Goal: Information Seeking & Learning: Learn about a topic

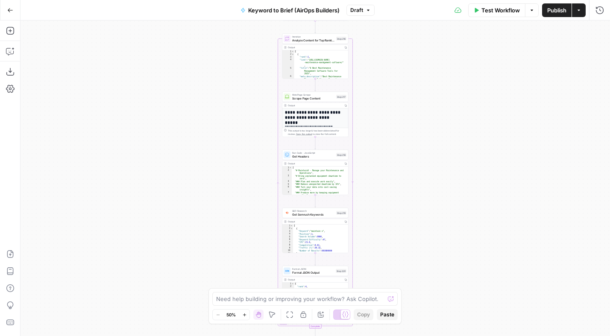
click at [12, 12] on icon "button" at bounding box center [10, 10] width 6 height 6
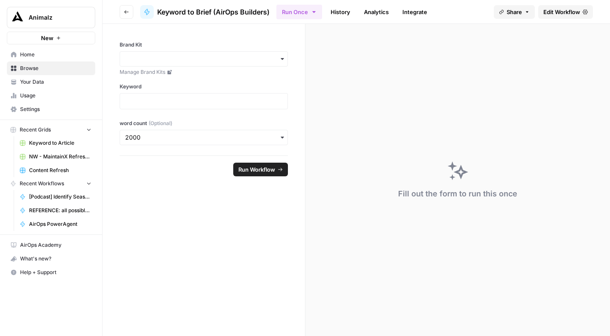
click at [53, 209] on span "REFERENCE: all possible steps" at bounding box center [60, 211] width 62 height 8
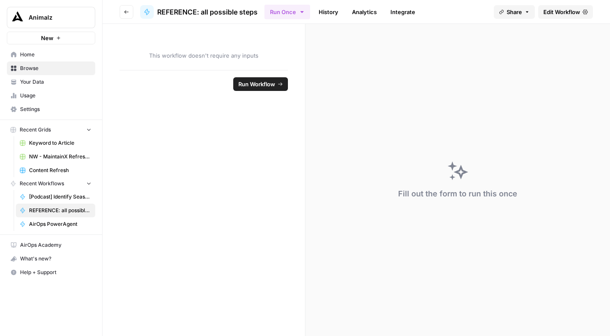
click at [558, 14] on span "Edit Workflow" at bounding box center [561, 12] width 37 height 9
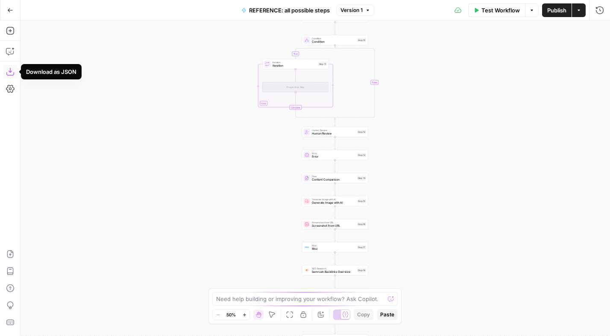
click at [7, 70] on icon "button" at bounding box center [10, 71] width 9 height 9
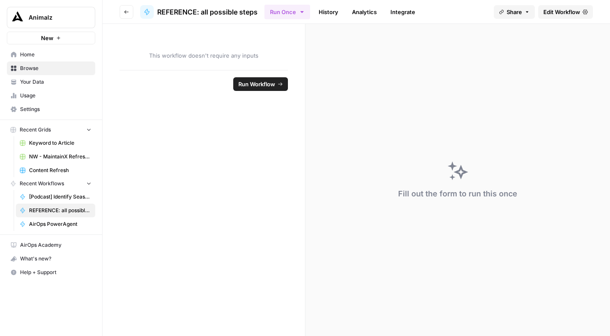
click at [36, 66] on span "Browse" at bounding box center [55, 68] width 71 height 8
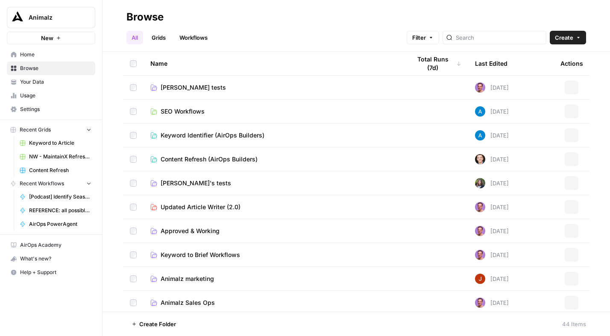
click at [193, 37] on link "Workflows" at bounding box center [193, 38] width 38 height 14
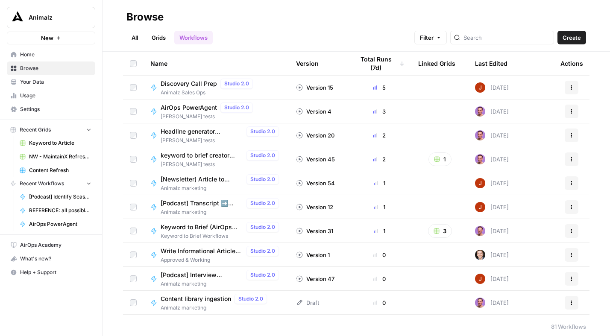
click at [136, 36] on link "All" at bounding box center [134, 38] width 17 height 14
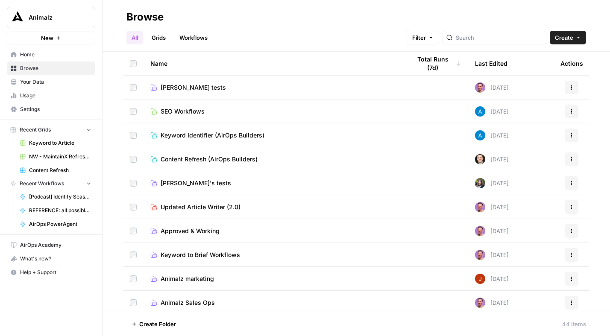
click at [178, 87] on span "[PERSON_NAME] tests" at bounding box center [193, 87] width 65 height 9
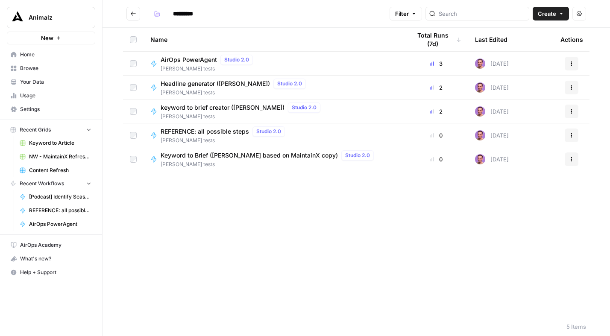
click at [192, 59] on span "AirOps PowerAgent" at bounding box center [189, 60] width 56 height 9
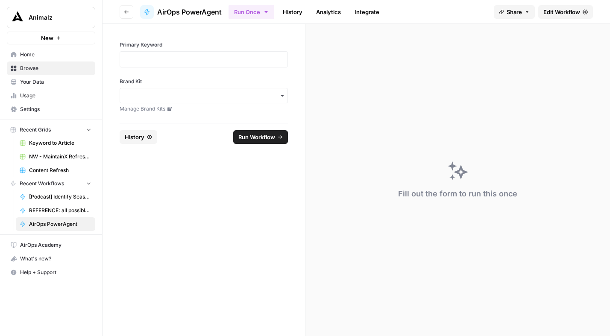
drag, startPoint x: 301, startPoint y: 14, endPoint x: 307, endPoint y: 23, distance: 10.5
click at [301, 14] on link "History" at bounding box center [293, 12] width 30 height 14
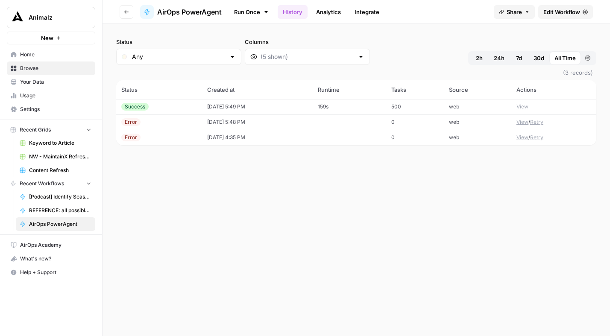
click at [160, 108] on div "Success" at bounding box center [159, 107] width 76 height 8
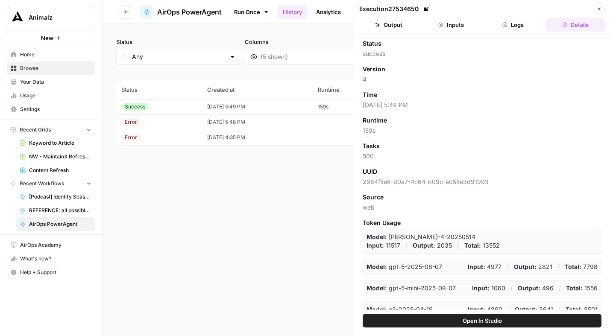
click at [511, 23] on button "Logs" at bounding box center [513, 25] width 59 height 14
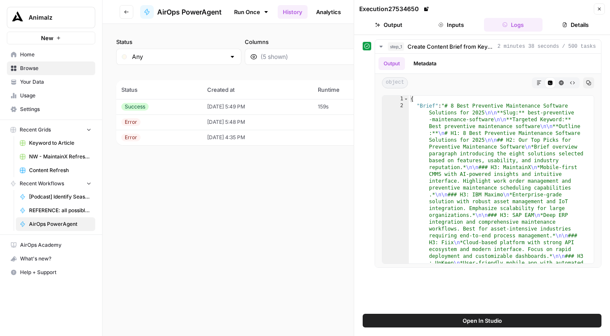
click at [404, 26] on button "Output" at bounding box center [388, 25] width 59 height 14
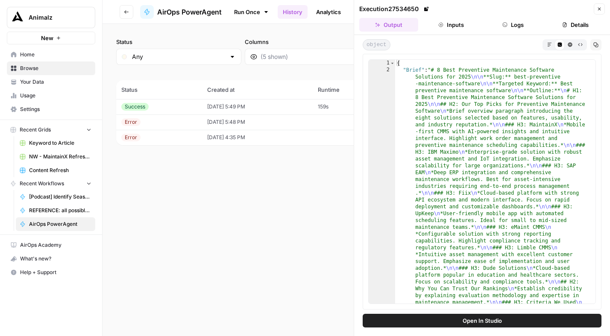
click at [596, 45] on icon "button" at bounding box center [595, 44] width 5 height 5
click at [202, 14] on span "AirOps PowerAgent" at bounding box center [189, 12] width 64 height 10
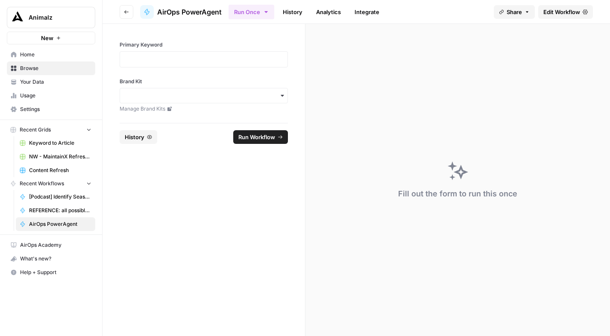
click at [561, 9] on span "Edit Workflow" at bounding box center [561, 12] width 37 height 9
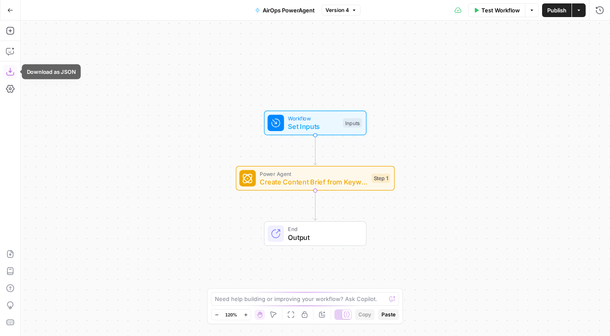
click at [6, 75] on icon "button" at bounding box center [10, 71] width 9 height 9
click at [228, 105] on div "Workflow Set Inputs Inputs Power Agent Create Content Brief from Keyword Step 1…" at bounding box center [314, 178] width 589 height 316
click at [6, 4] on button "Go Back" at bounding box center [10, 10] width 15 height 15
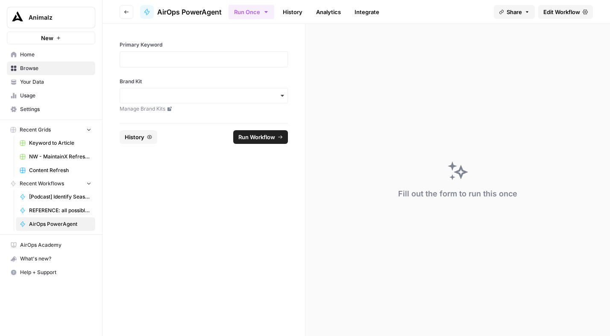
click at [33, 66] on span "Browse" at bounding box center [55, 68] width 71 height 8
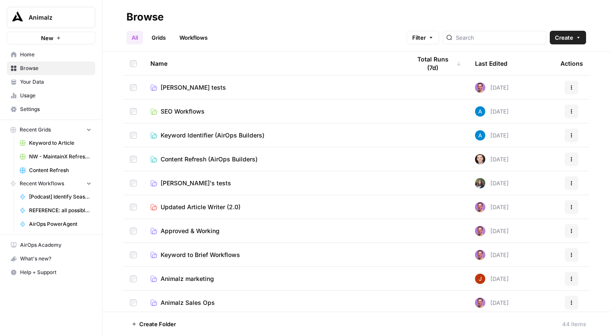
click at [196, 231] on span "Approved & Working" at bounding box center [190, 231] width 59 height 9
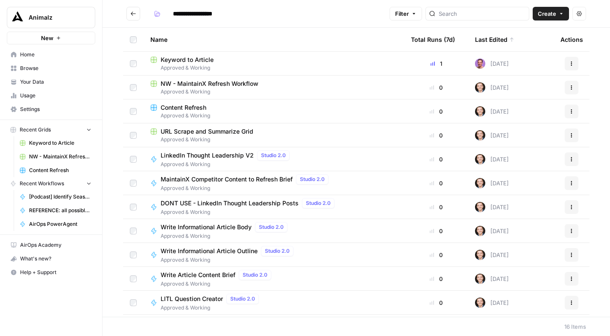
click at [132, 14] on icon "Go back" at bounding box center [133, 14] width 6 height 6
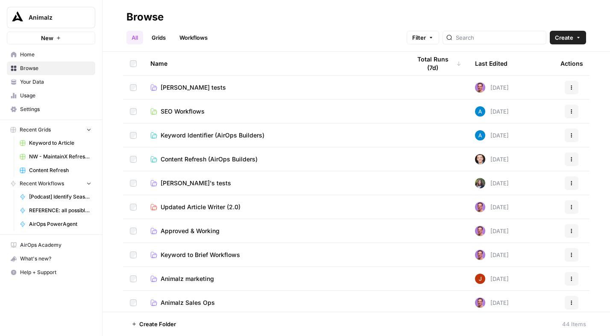
click at [180, 112] on span "SEO Workflows" at bounding box center [183, 111] width 44 height 9
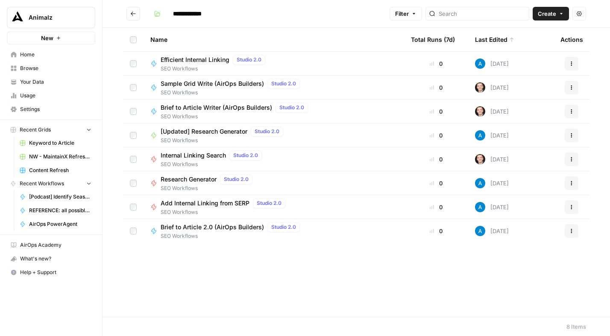
click at [193, 59] on span "Efficient Internal Linking" at bounding box center [195, 60] width 69 height 9
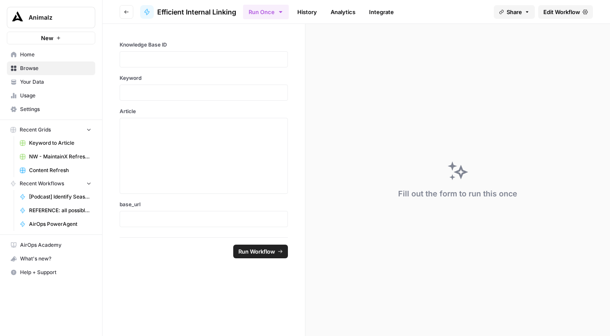
click at [568, 12] on span "Edit Workflow" at bounding box center [561, 12] width 37 height 9
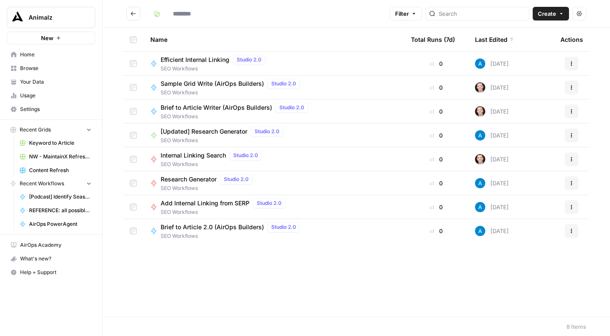
type input "**********"
click at [180, 59] on span "Efficient Internal Linking" at bounding box center [195, 60] width 69 height 9
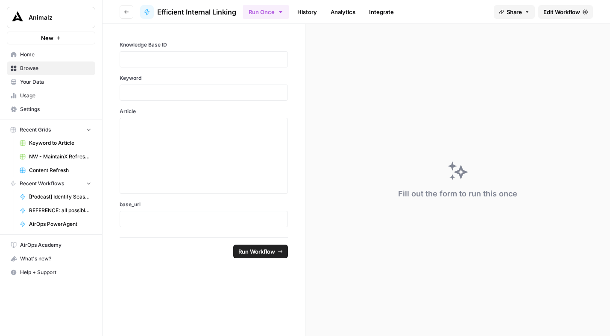
click at [564, 9] on span "Edit Workflow" at bounding box center [561, 12] width 37 height 9
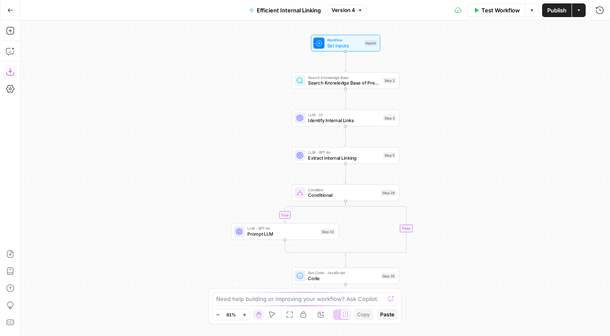
click at [5, 72] on button "Download as JSON" at bounding box center [10, 72] width 14 height 14
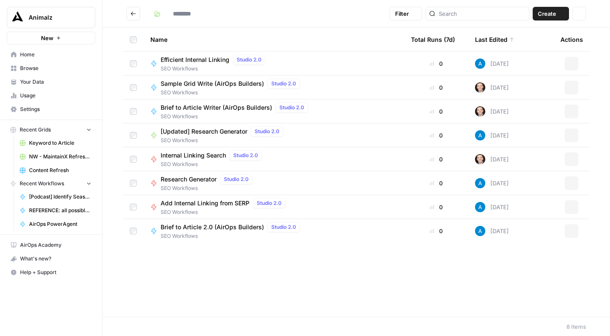
type input "**********"
click at [216, 131] on span "[Updated] Research Generator" at bounding box center [204, 131] width 87 height 9
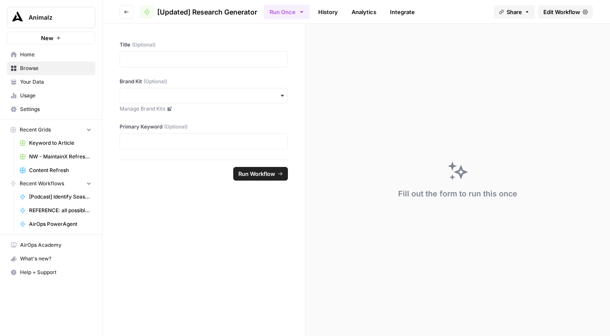
click at [567, 14] on span "Edit Workflow" at bounding box center [561, 12] width 37 height 9
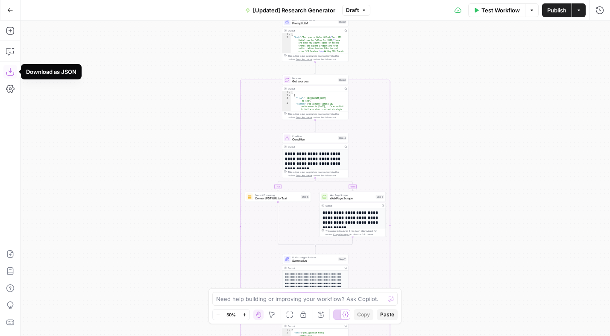
click at [8, 73] on icon "button" at bounding box center [10, 71] width 9 height 9
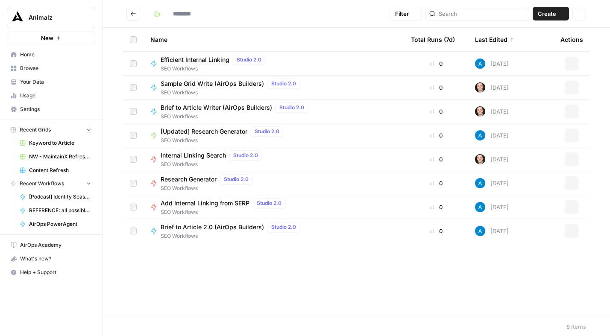
type input "**********"
click at [135, 16] on button "Go back" at bounding box center [133, 14] width 14 height 14
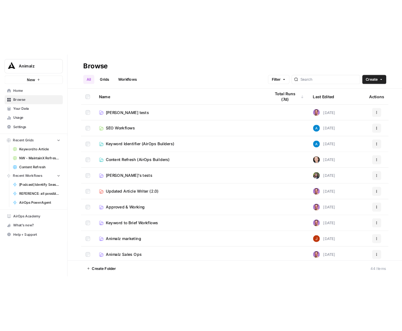
scroll to position [12, 0]
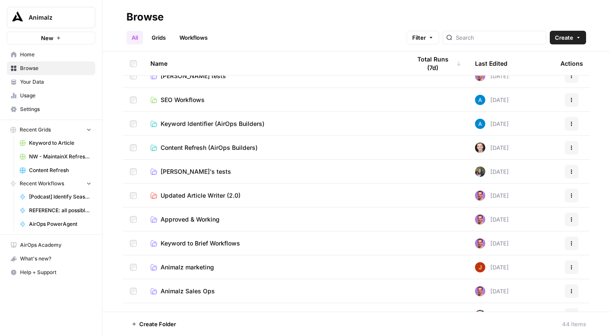
click at [189, 149] on span "Content Refresh (AirOps Builders)" at bounding box center [209, 147] width 97 height 9
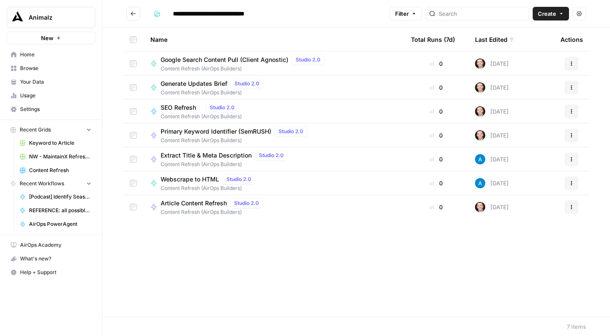
click at [130, 13] on icon "Go back" at bounding box center [133, 14] width 6 height 6
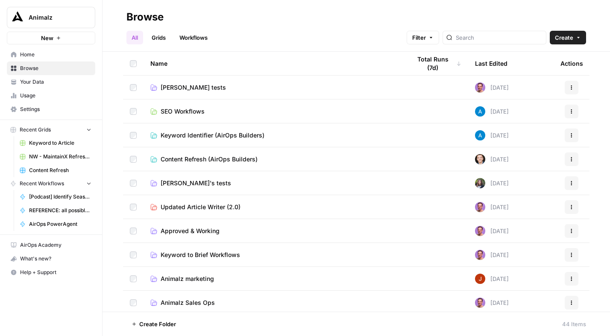
click at [197, 135] on span "Keyword Identifier (AirOps Builders)" at bounding box center [213, 135] width 104 height 9
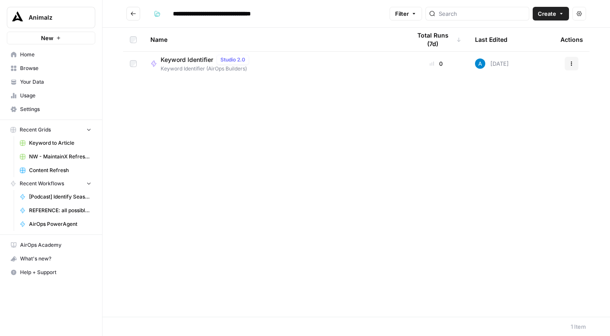
click at [28, 80] on span "Your Data" at bounding box center [55, 82] width 71 height 8
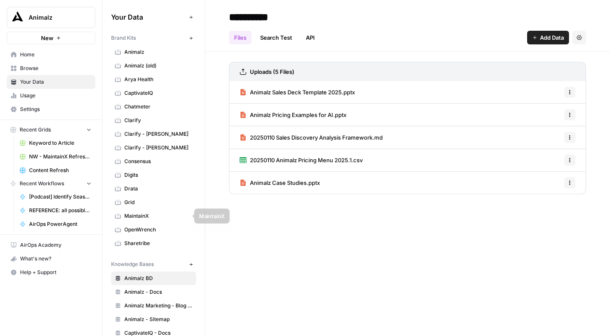
click at [146, 215] on span "MaintainX" at bounding box center [158, 216] width 68 height 8
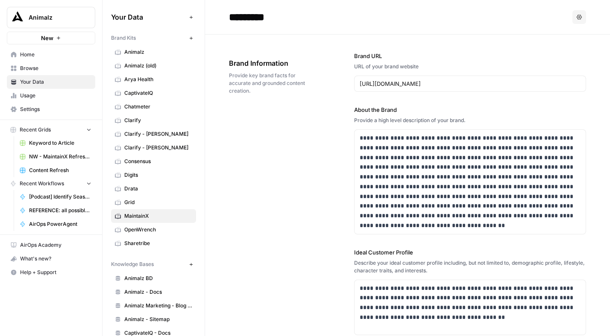
click at [576, 18] on icon "button" at bounding box center [578, 17] width 5 height 5
click at [300, 189] on div "**********" at bounding box center [407, 292] width 357 height 515
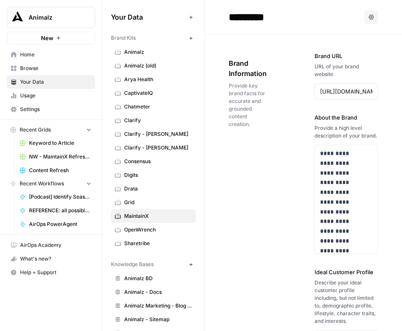
drag, startPoint x: 104, startPoint y: 18, endPoint x: 109, endPoint y: 23, distance: 7.0
click at [104, 18] on icon "button" at bounding box center [104, 17] width 6 height 6
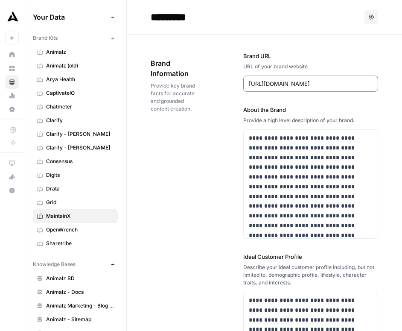
click at [281, 83] on input "[URL][DOMAIN_NAME]" at bounding box center [311, 83] width 124 height 9
click at [281, 82] on input "[URL][DOMAIN_NAME]" at bounding box center [311, 83] width 124 height 9
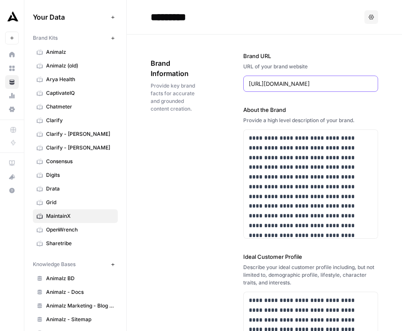
click at [281, 82] on input "[URL][DOMAIN_NAME]" at bounding box center [311, 83] width 124 height 9
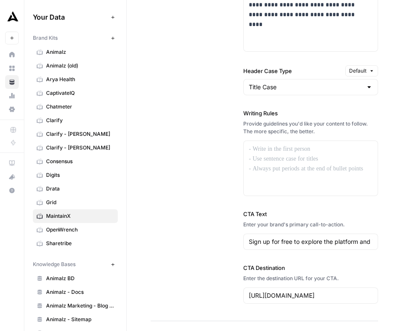
scroll to position [914, 0]
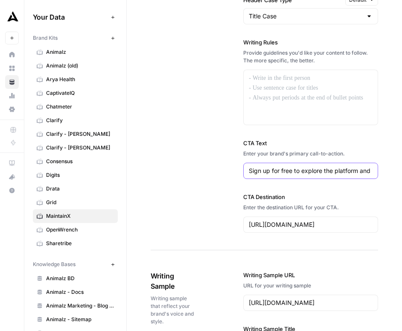
click at [324, 170] on input "Sign up for free to explore the platform and its features." at bounding box center [311, 171] width 124 height 9
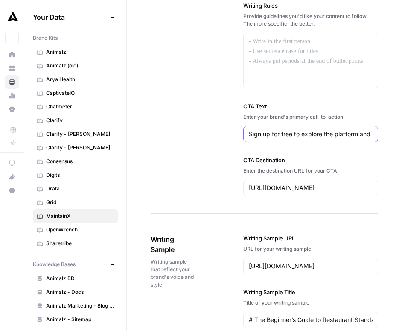
scroll to position [951, 0]
click at [279, 192] on input "[URL][DOMAIN_NAME]" at bounding box center [311, 187] width 124 height 9
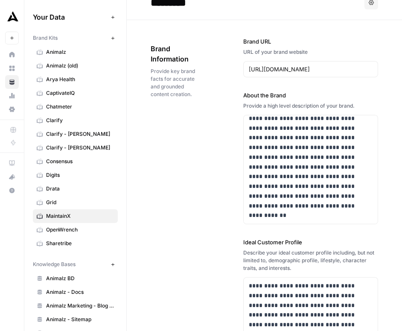
scroll to position [0, 0]
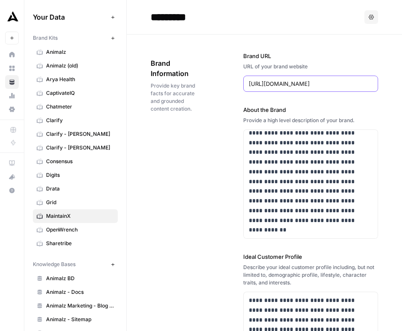
click at [278, 83] on input "[URL][DOMAIN_NAME]" at bounding box center [311, 83] width 124 height 9
click at [269, 184] on p "**********" at bounding box center [305, 138] width 113 height 194
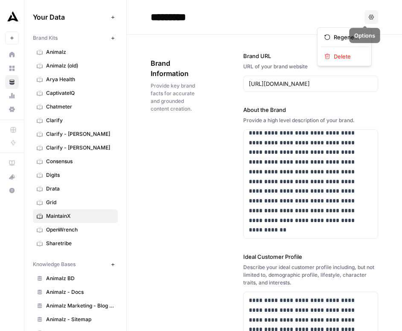
click at [369, 18] on icon "button" at bounding box center [371, 17] width 5 height 5
click at [249, 37] on div "**********" at bounding box center [310, 333] width 135 height 597
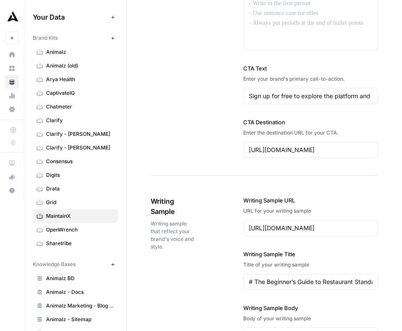
scroll to position [1028, 0]
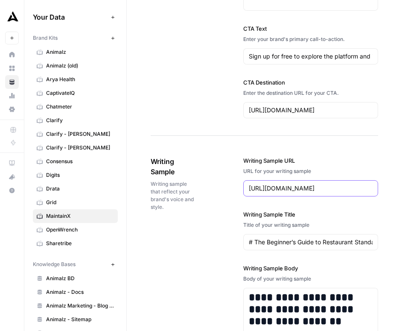
click at [301, 190] on input "[URL][DOMAIN_NAME]" at bounding box center [311, 188] width 124 height 9
click at [329, 234] on div "# The Beginner’s Guide to Restaurant Standard Operating Procedures (SOPs)" at bounding box center [310, 242] width 135 height 16
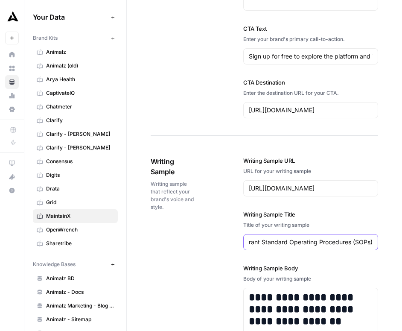
click at [326, 240] on input "# The Beginner’s Guide to Restaurant Standard Operating Procedures (SOPs)" at bounding box center [311, 242] width 124 height 9
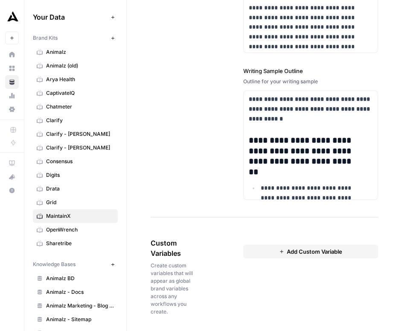
scroll to position [1374, 0]
